Goal: Check status: Check status

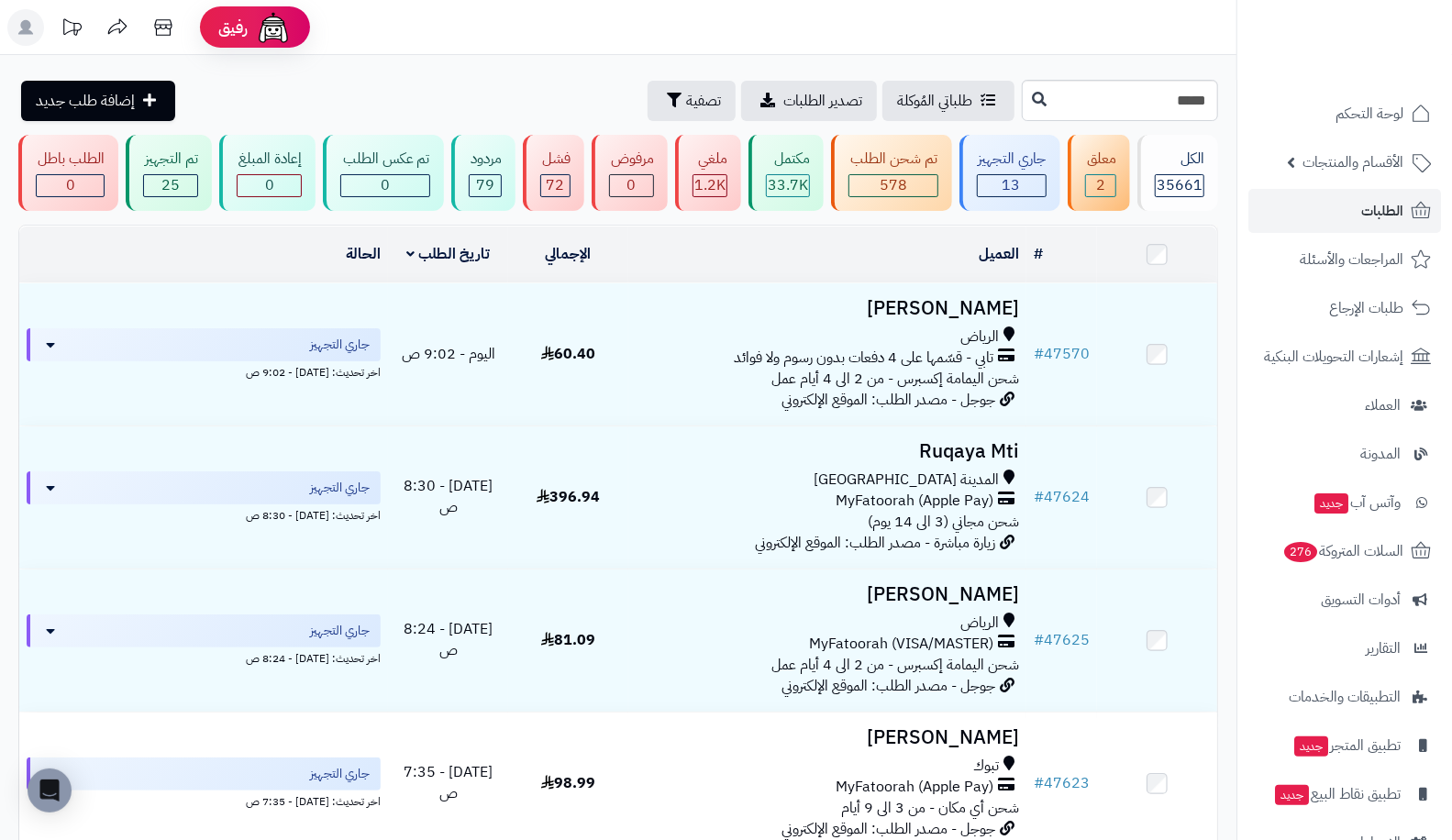
type input "*****"
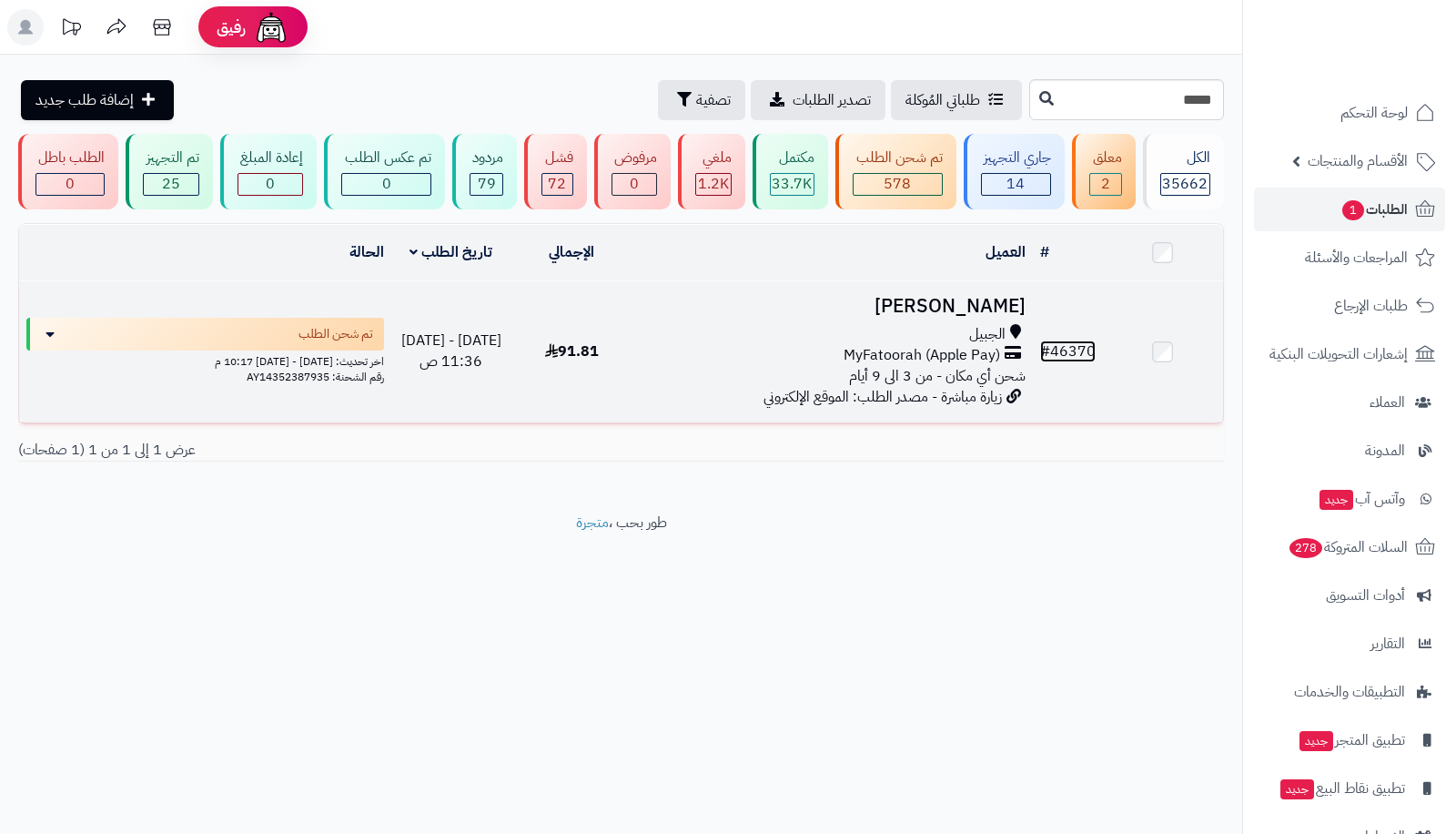
click at [1085, 340] on link "# 46370" at bounding box center [1068, 351] width 55 height 22
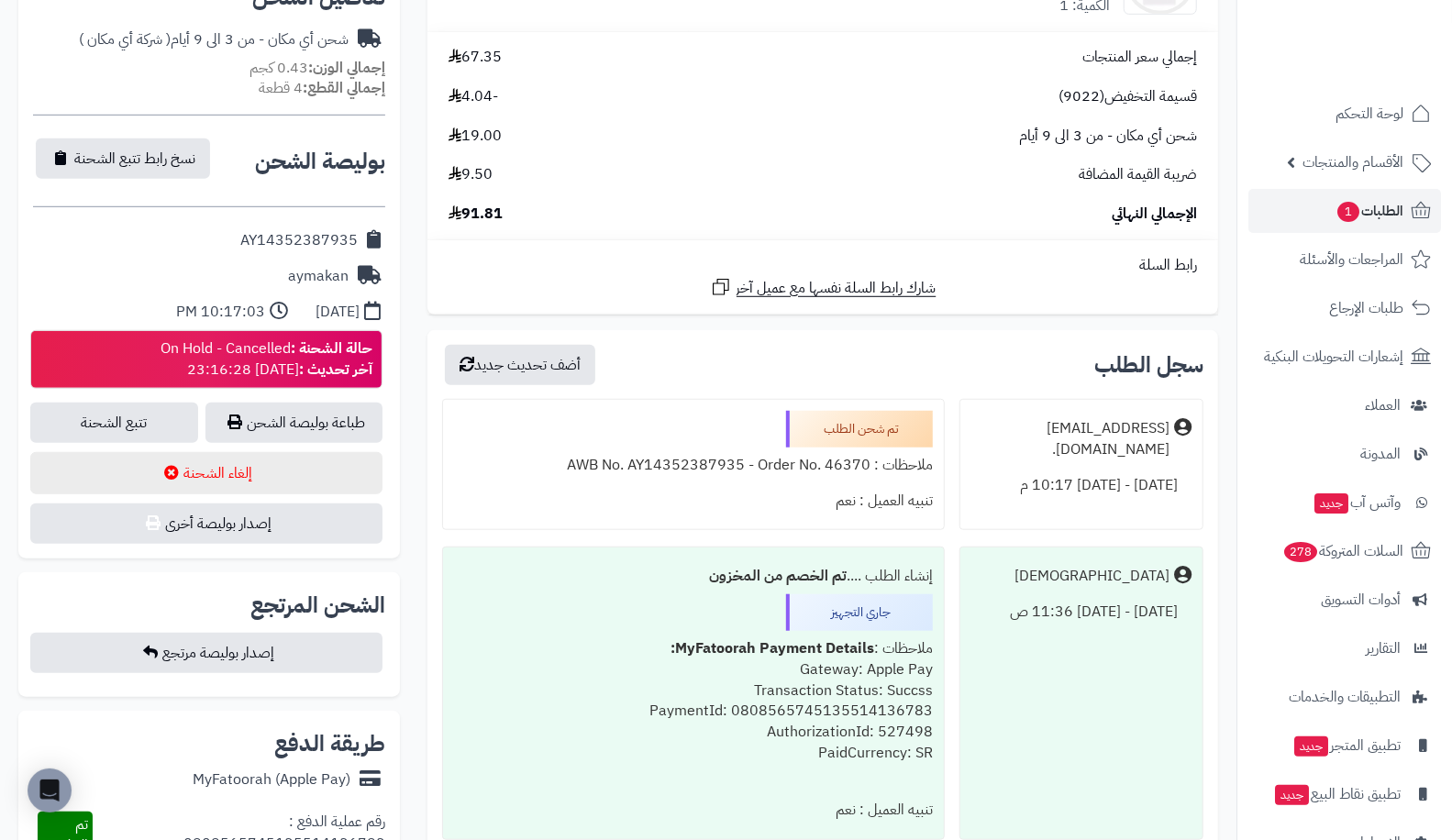
scroll to position [733, 0]
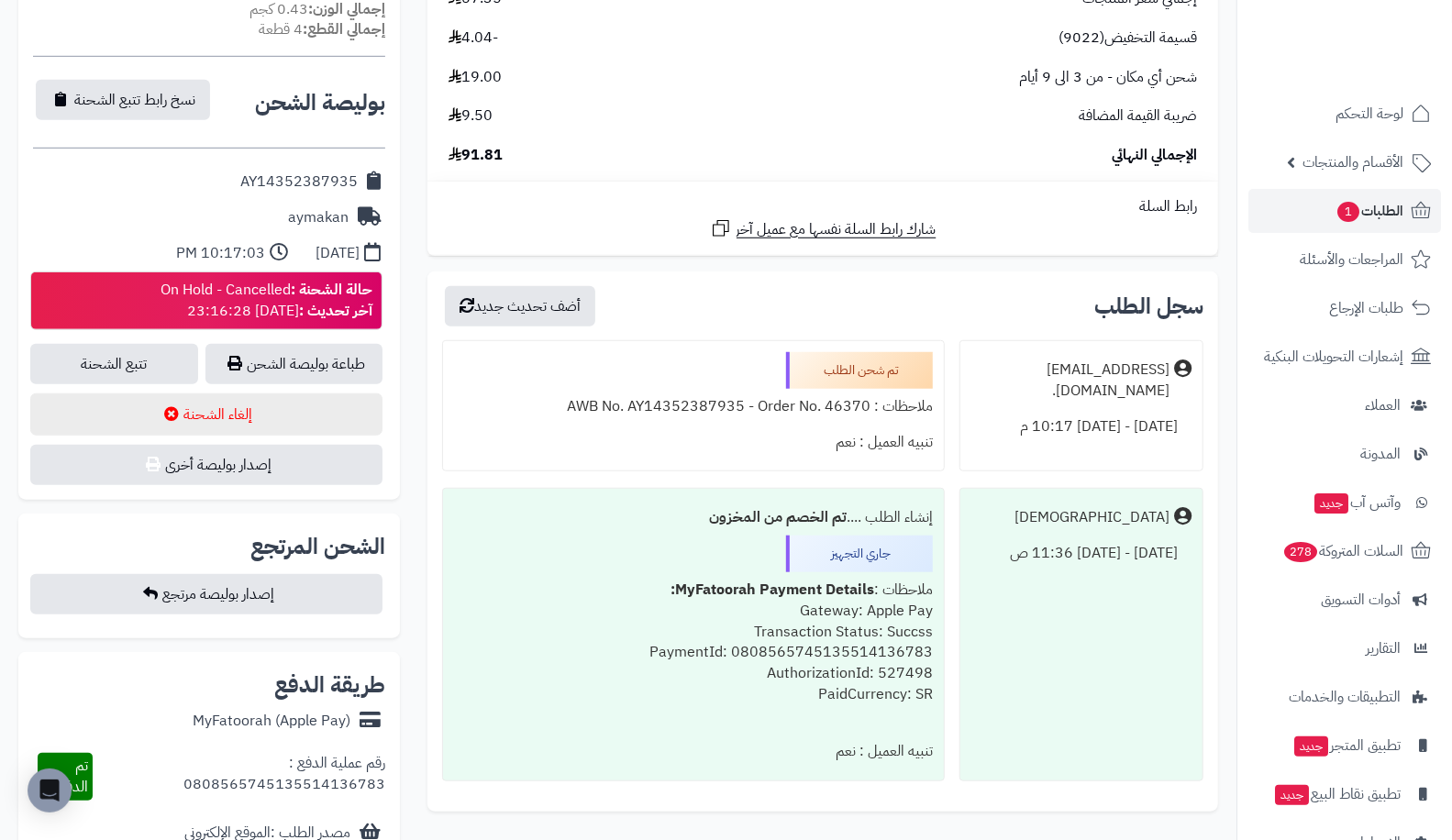
click at [1105, 716] on div "[DEMOGRAPHIC_DATA] [DATE] - [DATE] 11:36 ص" at bounding box center [1081, 634] width 244 height 294
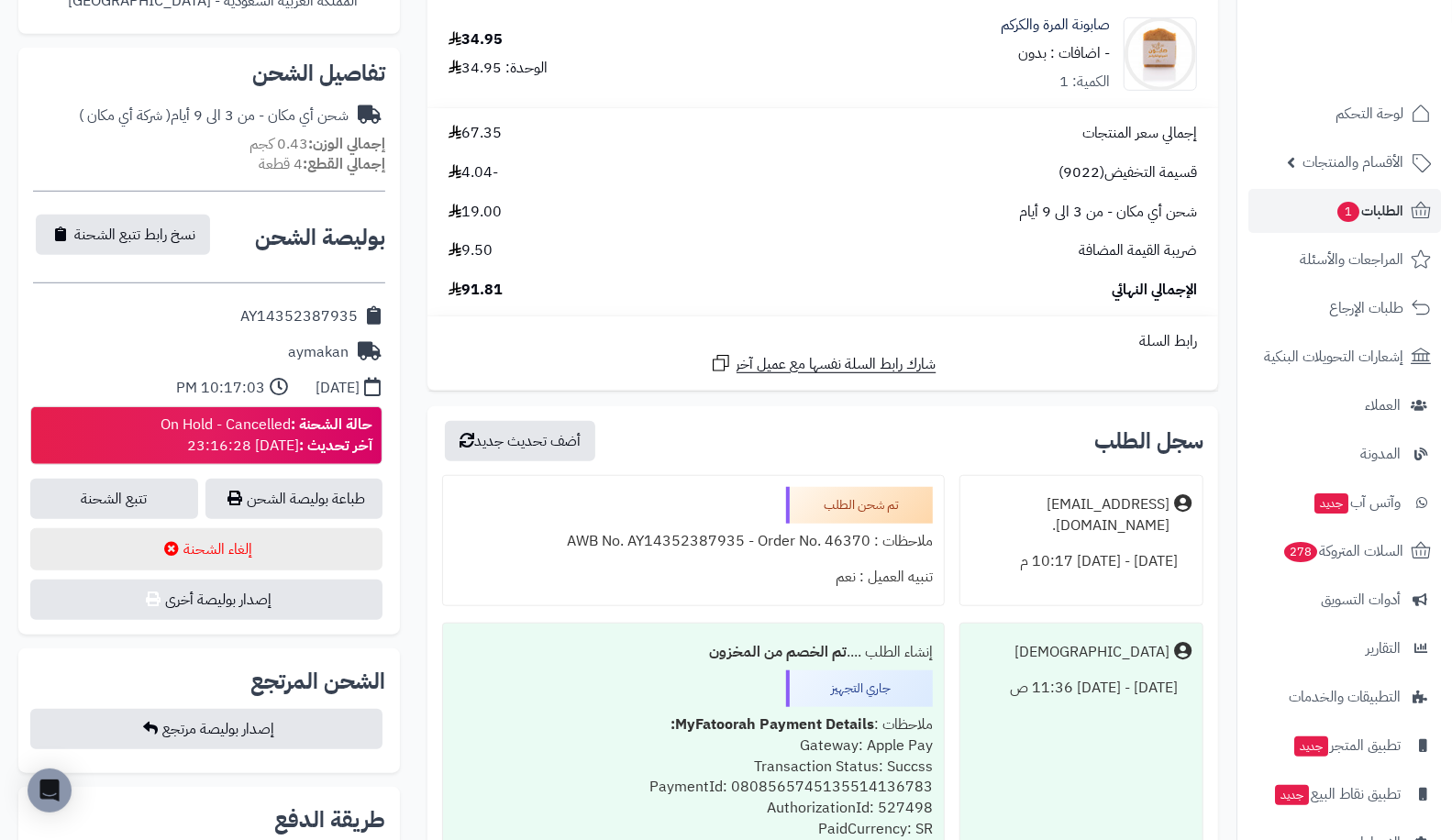
scroll to position [599, 0]
click at [107, 502] on link "تتبع الشحنة" at bounding box center [114, 499] width 168 height 41
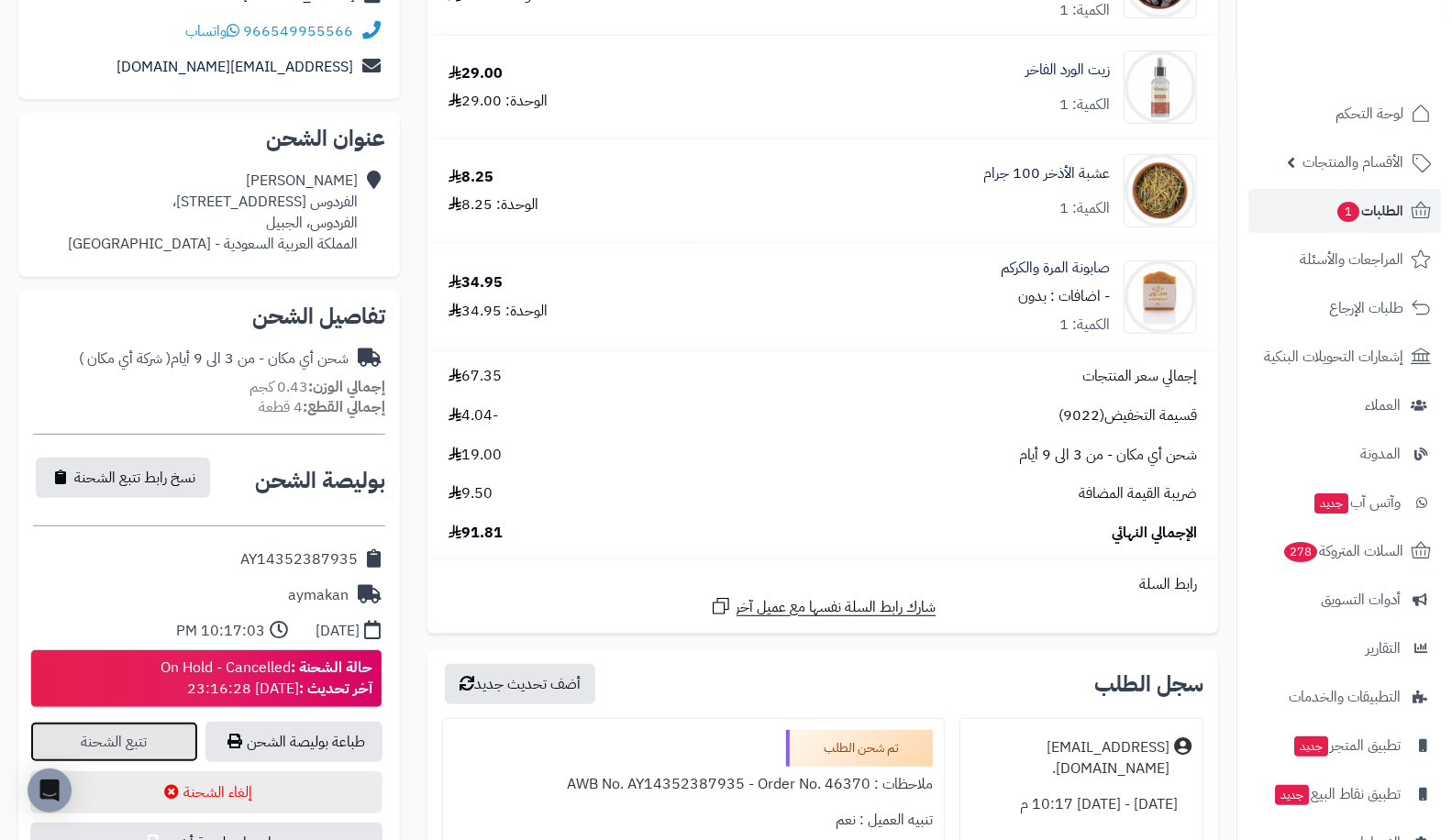
scroll to position [360, 0]
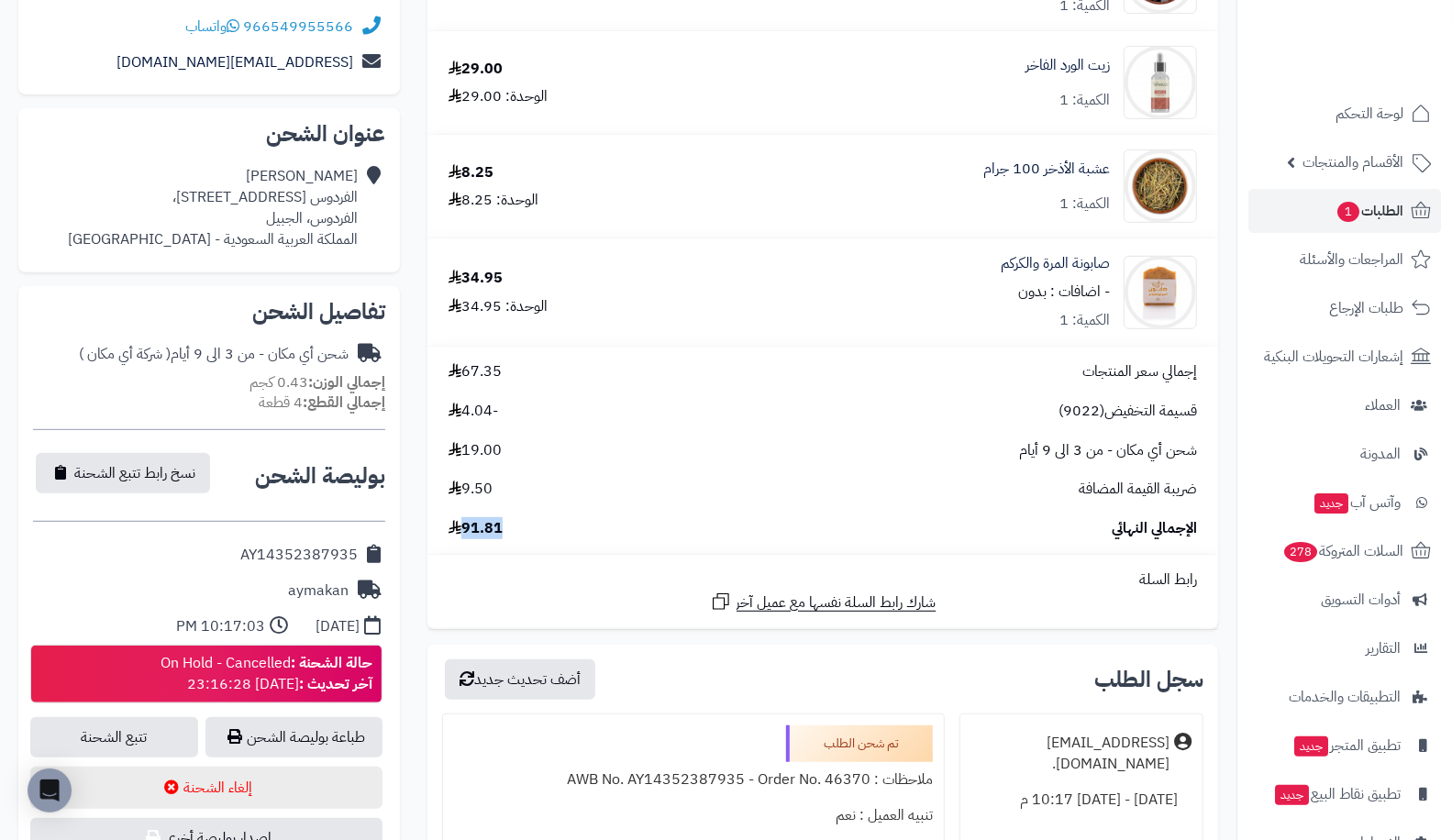
drag, startPoint x: 508, startPoint y: 528, endPoint x: 465, endPoint y: 528, distance: 43.0
click at [465, 528] on div "الإجمالي النهائي 91.81" at bounding box center [823, 528] width 777 height 21
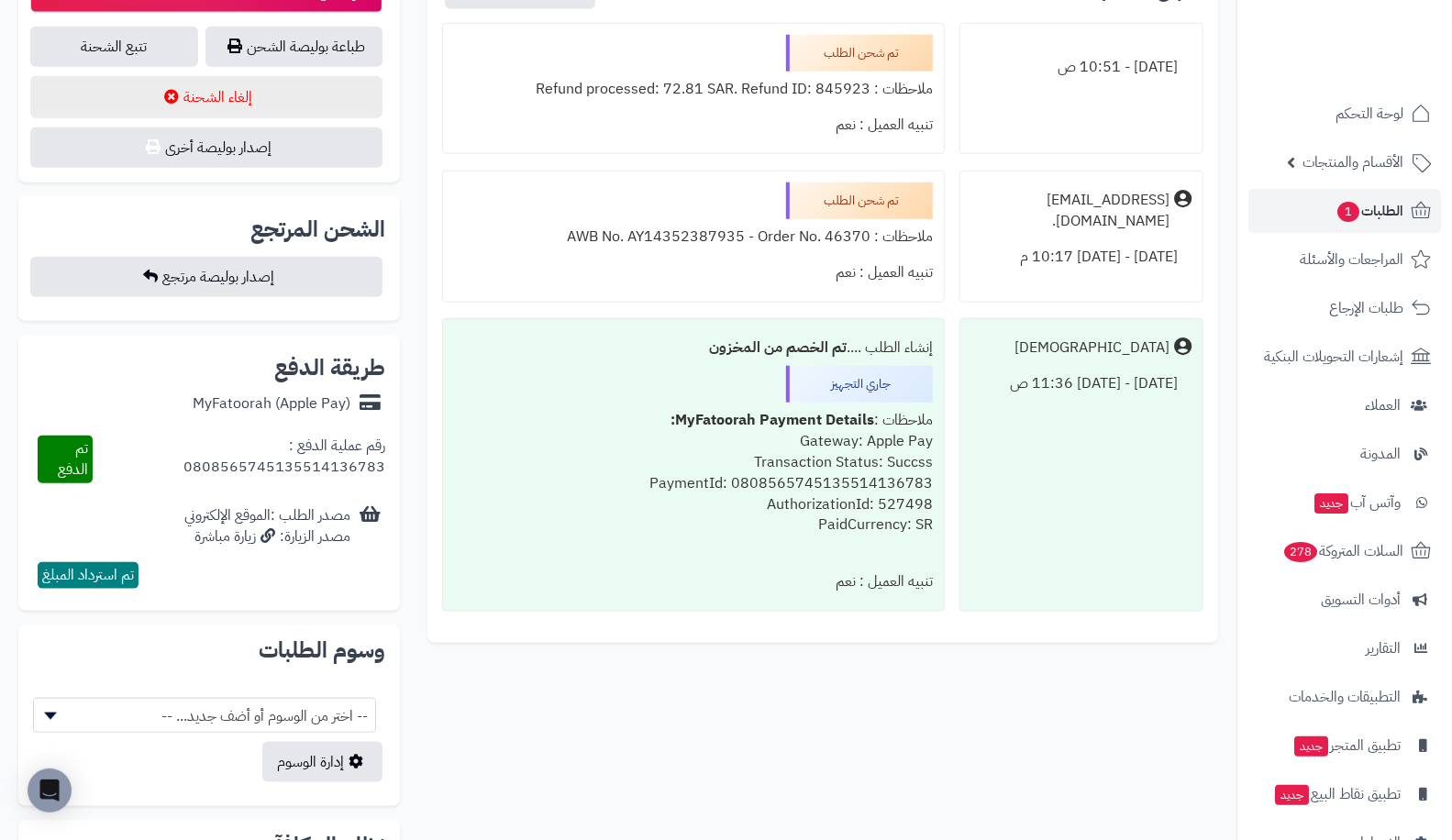
scroll to position [1052, 0]
click at [76, 571] on span "تم استرداد المبلغ" at bounding box center [88, 574] width 92 height 22
